Goal: Find specific page/section: Find specific page/section

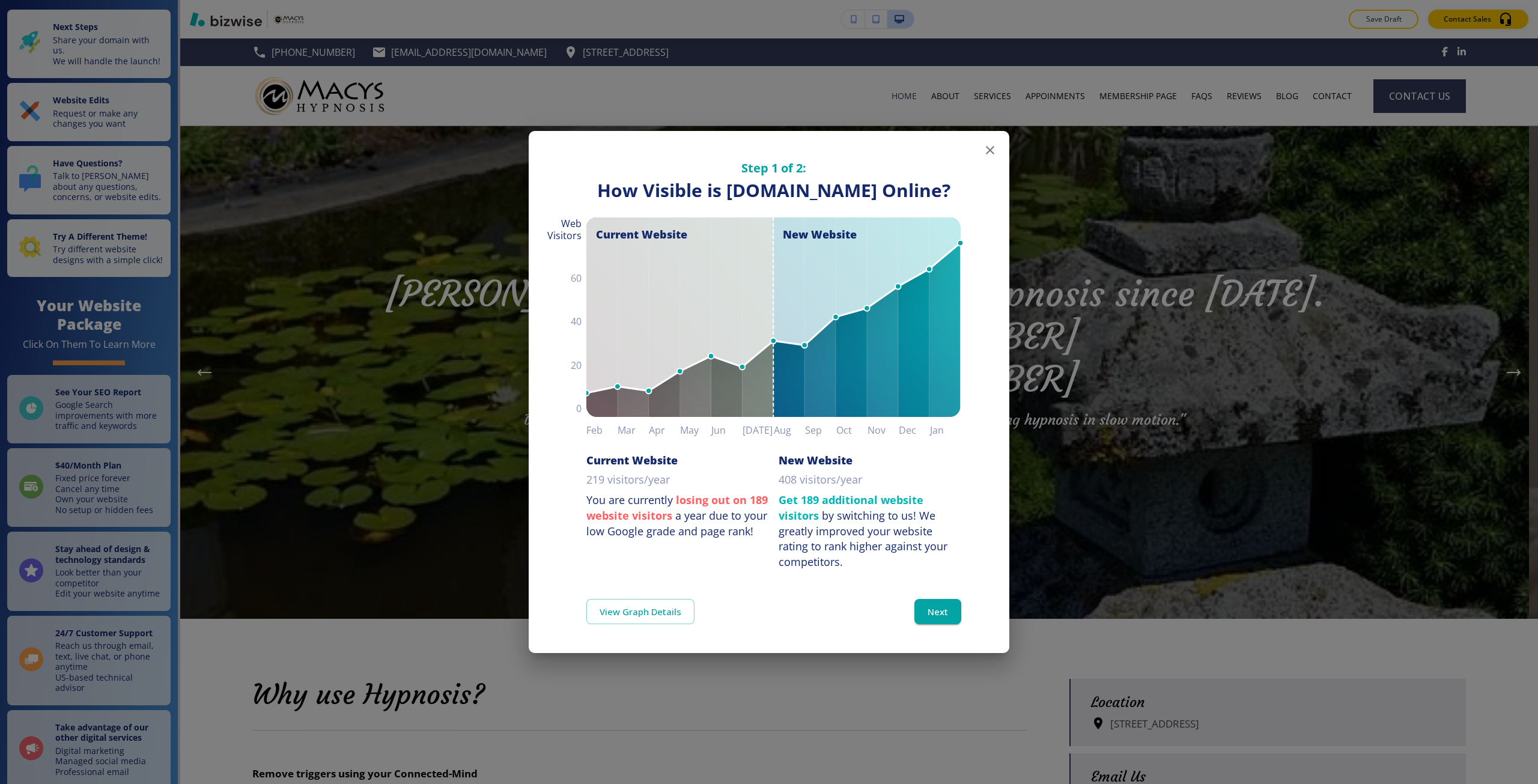
click at [1537, 620] on div "Step 1 of 2: How Visible are You Online? How Visible is [DOMAIN_NAME] Online? C…" at bounding box center [769, 392] width 1538 height 784
